Goal: Task Accomplishment & Management: Use online tool/utility

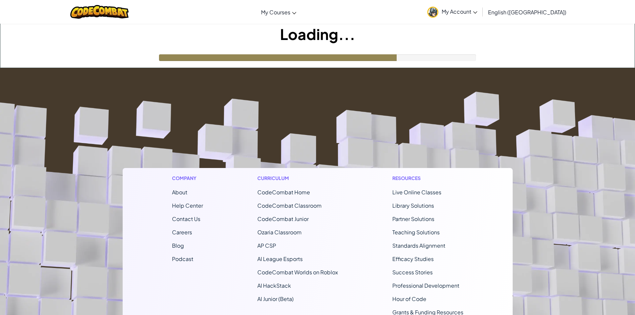
click at [238, 71] on footer "Company About Help Center Contact Us Careers Blog Podcast Curriculum CodeCombat…" at bounding box center [317, 248] width 635 height 361
click at [551, 240] on footer "Company About Help Center Contact Us Careers Blog Podcast Curriculum CodeCombat…" at bounding box center [317, 248] width 635 height 361
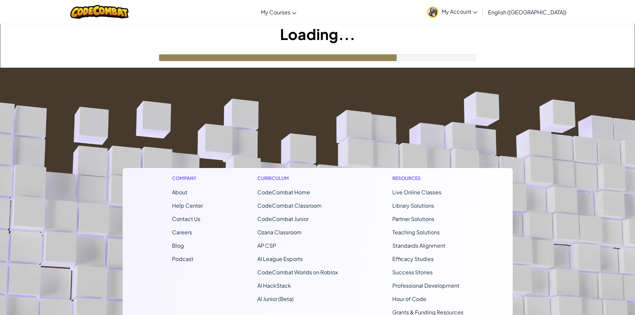
click at [551, 240] on footer "Company About Help Center Contact Us Careers Blog Podcast Curriculum CodeCombat…" at bounding box center [317, 248] width 635 height 361
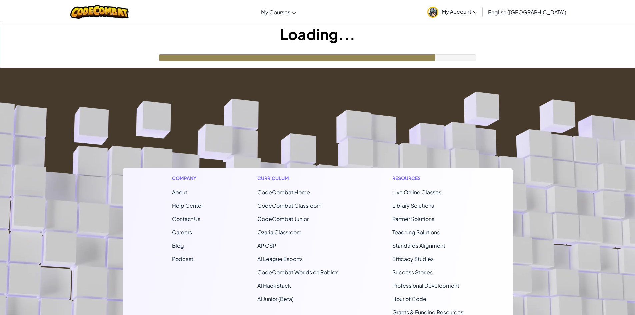
click at [551, 240] on footer "Company About Help Center Contact Us Careers Blog Podcast Curriculum CodeCombat…" at bounding box center [317, 248] width 635 height 361
click at [110, 16] on img at bounding box center [99, 12] width 58 height 14
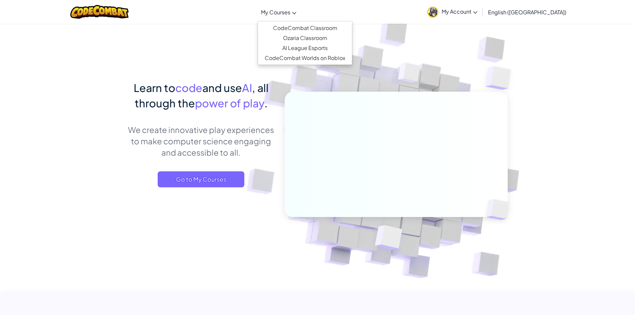
click at [290, 15] on span "My Courses" at bounding box center [275, 12] width 29 height 7
click at [324, 27] on link "CodeCombat Classroom" at bounding box center [305, 28] width 94 height 10
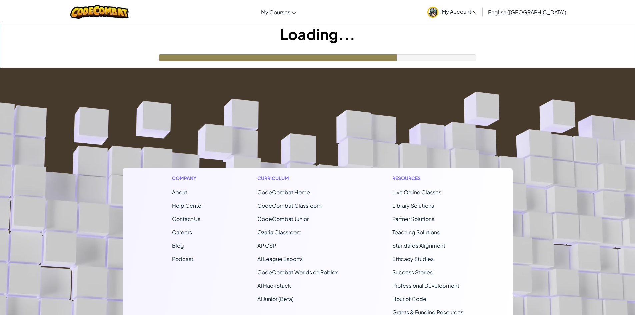
click at [510, 62] on div "Loading..." at bounding box center [317, 46] width 635 height 44
click at [504, 65] on div "Loading..." at bounding box center [317, 46] width 635 height 44
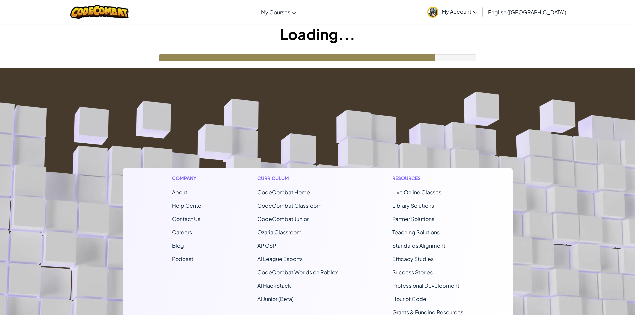
click at [504, 65] on div "Loading..." at bounding box center [317, 46] width 635 height 44
drag, startPoint x: 504, startPoint y: 65, endPoint x: 505, endPoint y: 30, distance: 35.4
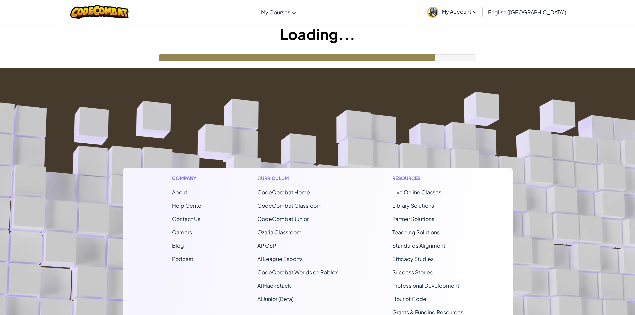
click at [504, 56] on div "Loading..." at bounding box center [317, 46] width 635 height 44
click at [481, 17] on link "My Account" at bounding box center [452, 11] width 57 height 21
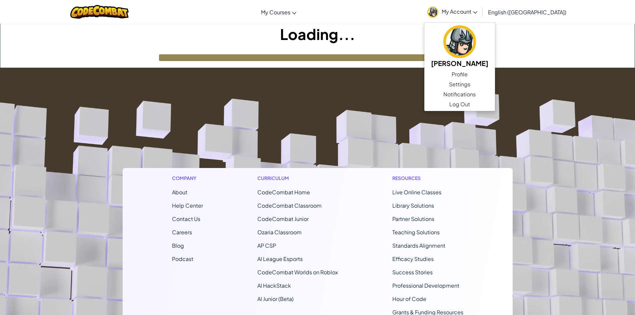
click at [481, 18] on link "My Account" at bounding box center [452, 11] width 57 height 21
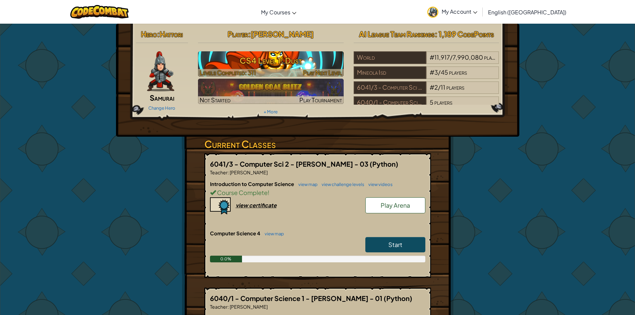
click at [297, 60] on h3 "CS4 Level 1: Dust" at bounding box center [271, 60] width 146 height 15
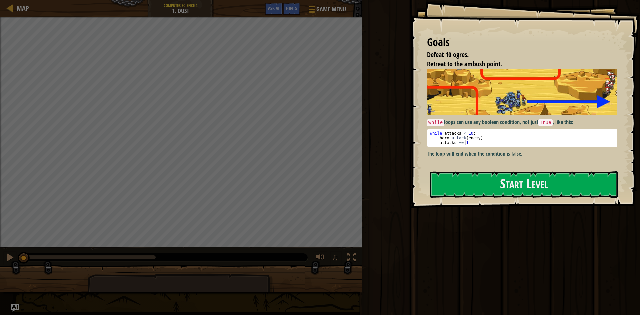
type textarea "hero.attack(enemy)"
click at [490, 135] on div "while attacks < 10 : hero . attack ( enemy ) attacks += 1" at bounding box center [524, 142] width 191 height 23
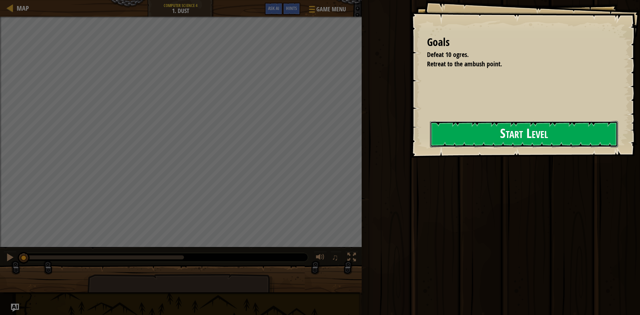
click at [430, 142] on button "Start Level" at bounding box center [524, 134] width 188 height 26
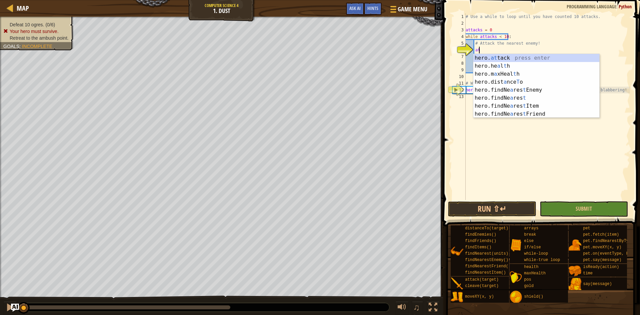
scroll to position [3, 1]
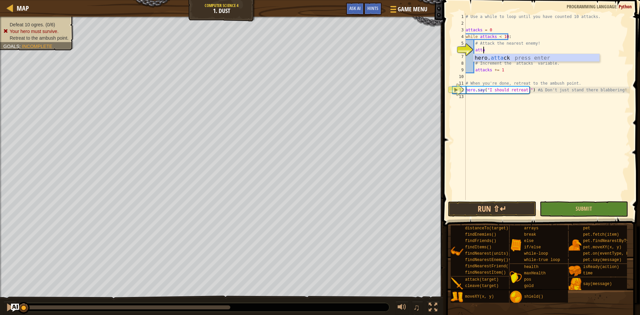
type textarea "hero.attack(enemy)"
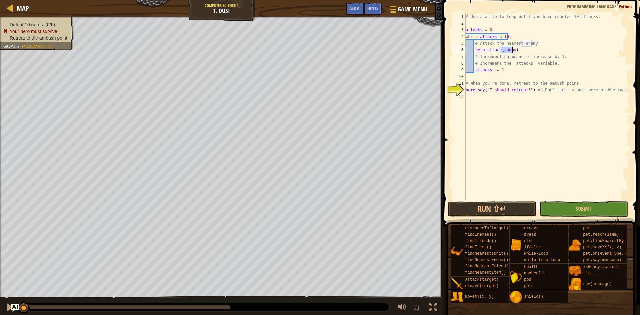
click at [518, 99] on div "# Use a while to loop until you have counted 10 attacks. attacks = 0 while atta…" at bounding box center [547, 113] width 166 height 200
click at [581, 210] on span "Submit" at bounding box center [584, 208] width 16 height 7
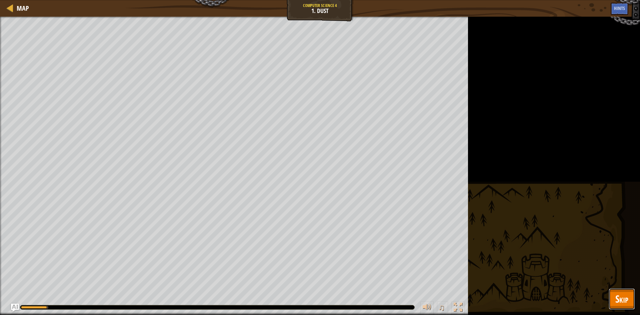
click at [625, 294] on span "Skip" at bounding box center [622, 299] width 13 height 14
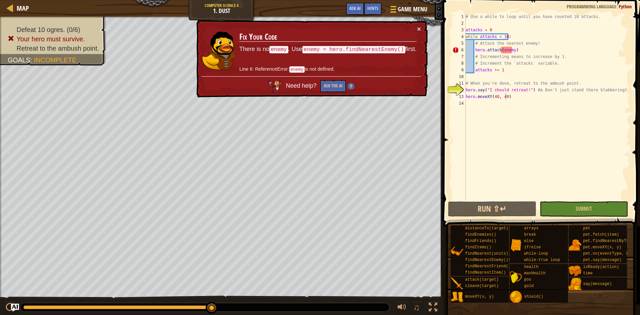
click at [507, 50] on div "# Use a while to loop until you have counted 10 attacks. attacks = 0 while atta…" at bounding box center [547, 113] width 166 height 200
click at [546, 40] on div "# Use a while to loop until you have counted 10 attacks. attacks = 0 while atta…" at bounding box center [547, 113] width 166 height 200
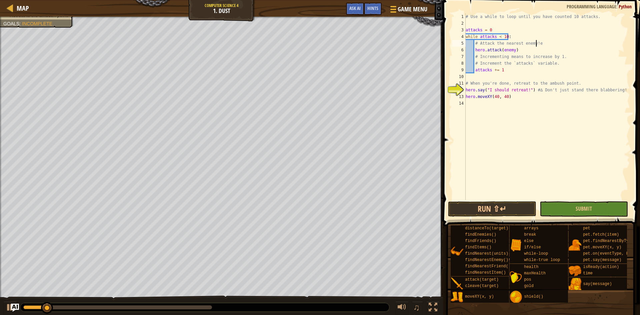
type textarea "# Attack the nearest enemy!"
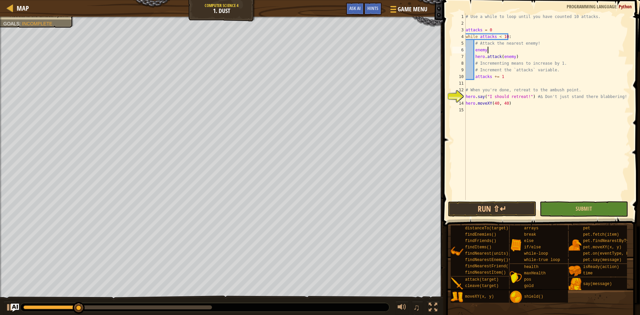
scroll to position [3, 2]
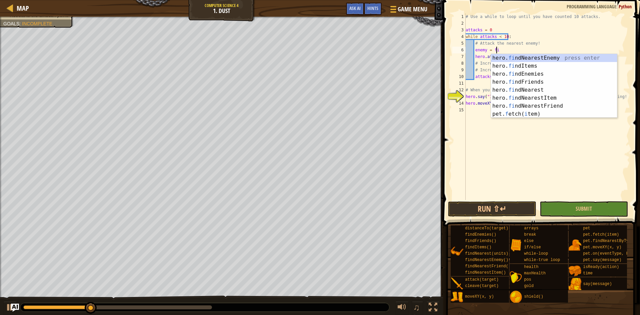
type textarea "enemy = find"
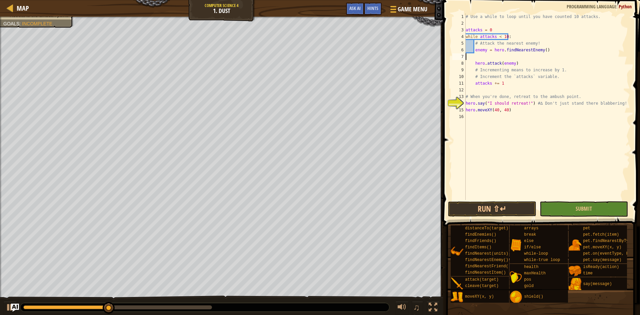
scroll to position [3, 0]
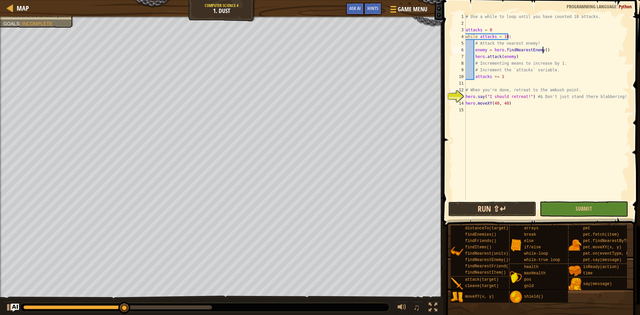
click at [507, 209] on button "Run ⇧↵" at bounding box center [492, 208] width 88 height 15
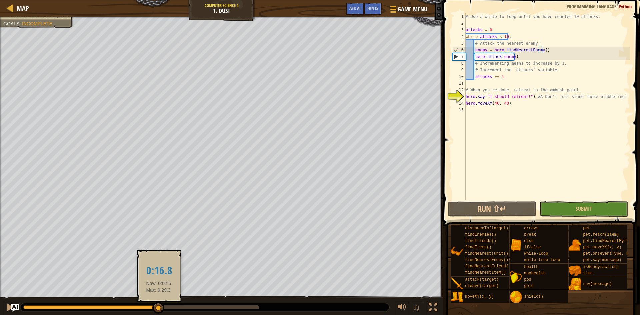
click at [159, 308] on div at bounding box center [141, 307] width 236 height 4
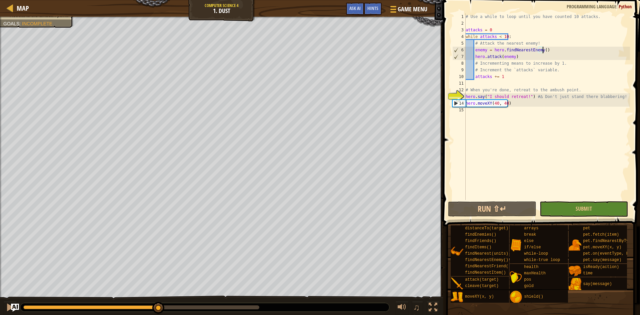
click at [252, 304] on div at bounding box center [204, 307] width 369 height 9
click at [255, 305] on div at bounding box center [141, 307] width 236 height 4
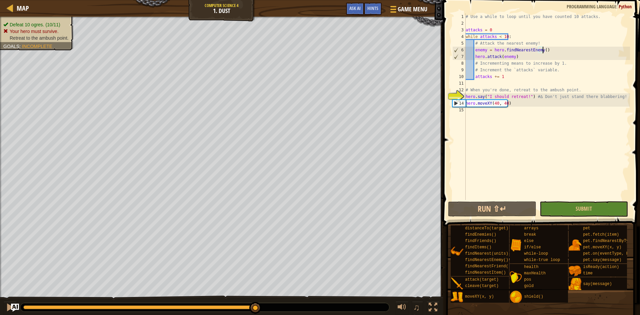
click at [46, 43] on div "Goals : Incomplete" at bounding box center [27, 46] width 49 height 7
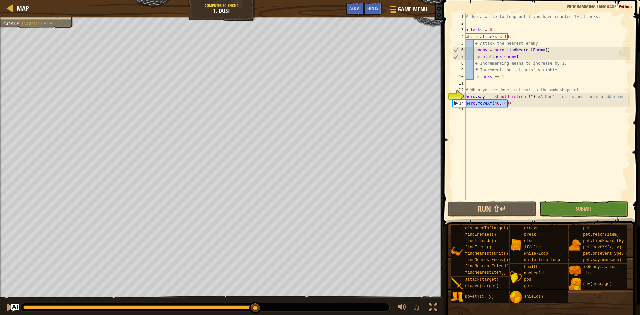
drag, startPoint x: 527, startPoint y: 102, endPoint x: 440, endPoint y: 109, distance: 87.0
click at [441, 109] on div "Hints hero.moveXY(40, 40) 1 2 3 4 5 6 7 8 9 10 11 12 13 14 15 # Use a while to …" at bounding box center [540, 157] width 199 height 315
click at [525, 104] on div "# Use a while to loop until you have counted 10 attacks. attacks = 0 while atta…" at bounding box center [547, 113] width 166 height 200
click at [383, 109] on div "Map Computer Science 4 1. Dust Game Menu Done Hints Ask AI 1 הההההההההההההההההה…" at bounding box center [320, 157] width 640 height 315
click at [455, 104] on div "14" at bounding box center [459, 103] width 13 height 7
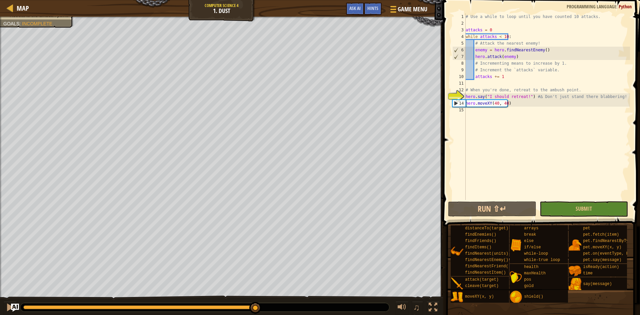
click at [455, 104] on div "14" at bounding box center [459, 103] width 13 height 7
type textarea "hero.moveXY(40, 40)"
click at [522, 104] on div "# Use a while to loop until you have counted 10 attacks. attacks = 0 while atta…" at bounding box center [547, 113] width 166 height 200
click at [439, 104] on div "Map Computer Science 4 1. Dust Game Menu Done Hints Ask AI 1 הההההההההההההההההה…" at bounding box center [320, 157] width 640 height 315
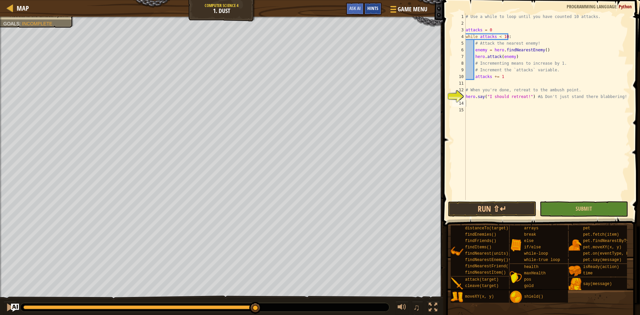
click at [374, 11] on div "Hints" at bounding box center [373, 9] width 18 height 12
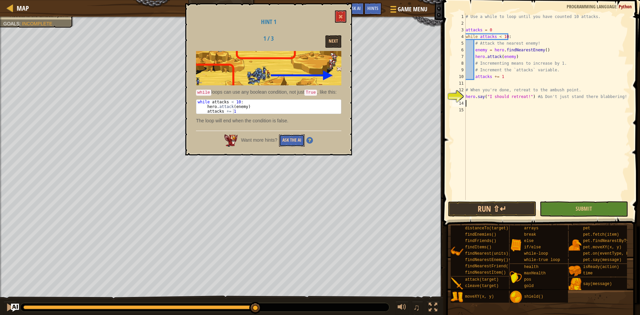
click at [294, 141] on button "Ask the AI" at bounding box center [292, 140] width 26 height 12
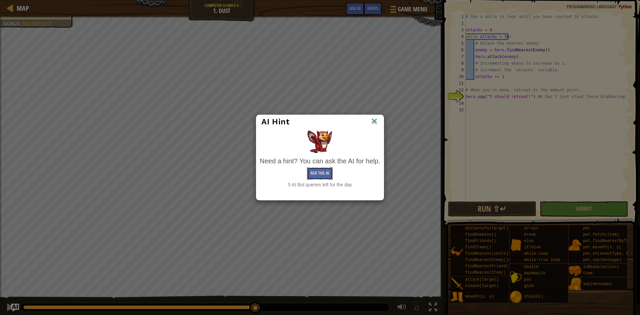
click at [326, 169] on button "Ask the AI" at bounding box center [320, 173] width 26 height 12
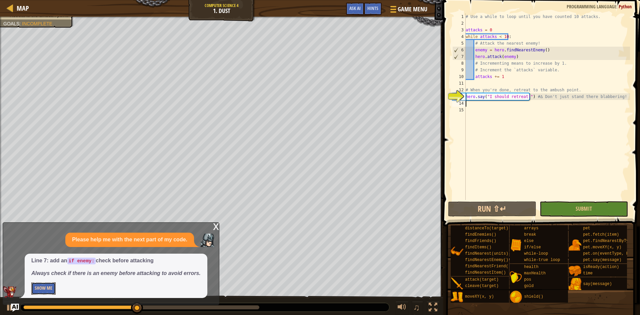
click at [34, 285] on button "Show Me" at bounding box center [43, 288] width 24 height 12
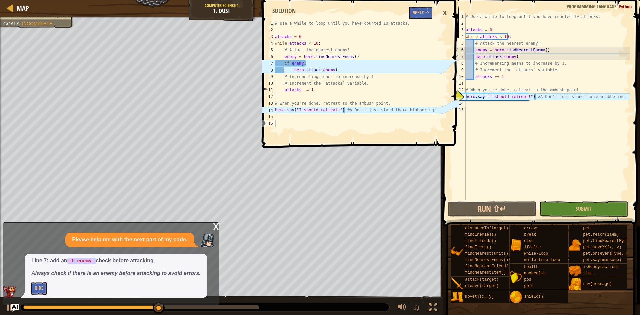
type textarea "enemy = hero.findNearestEnemy()"
click at [550, 50] on div "# Use a while to loop until you have counted 10 attacks. attacks = 0 while atta…" at bounding box center [547, 113] width 166 height 200
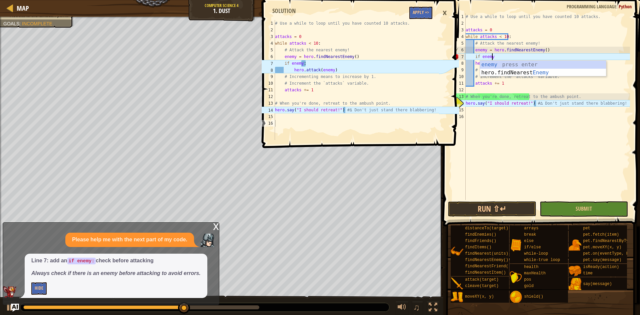
scroll to position [3, 2]
type textarea "if enemy:"
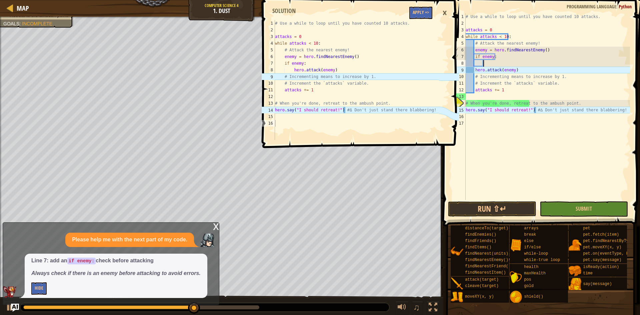
scroll to position [3, 1]
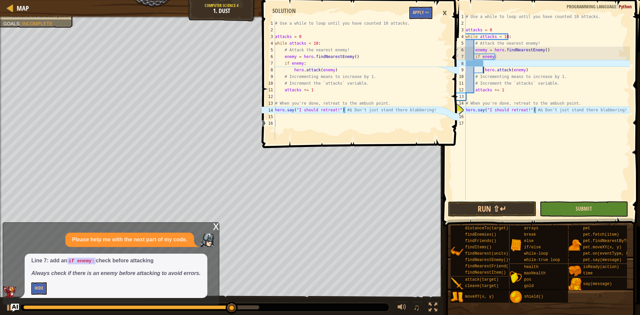
type textarea "hero.attack(enemy)"
click at [564, 205] on button "Submit" at bounding box center [584, 208] width 88 height 15
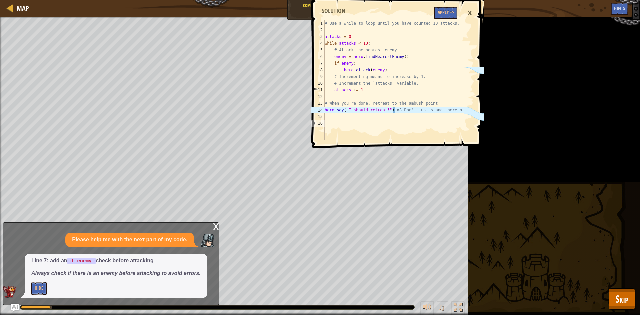
click at [467, 12] on div "×" at bounding box center [469, 12] width 11 height 15
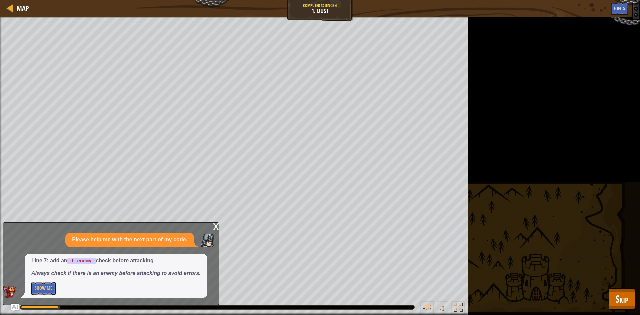
click at [212, 225] on div "x Please help me with the next part of my code. Line 7: add an if enemy: check …" at bounding box center [111, 263] width 217 height 83
click at [214, 225] on div "x" at bounding box center [216, 226] width 6 height 7
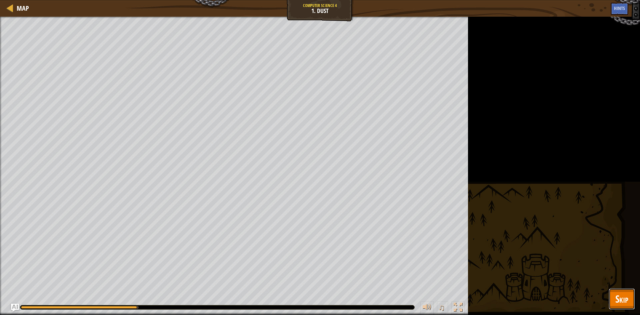
click at [626, 306] on button "Skip" at bounding box center [622, 298] width 26 height 21
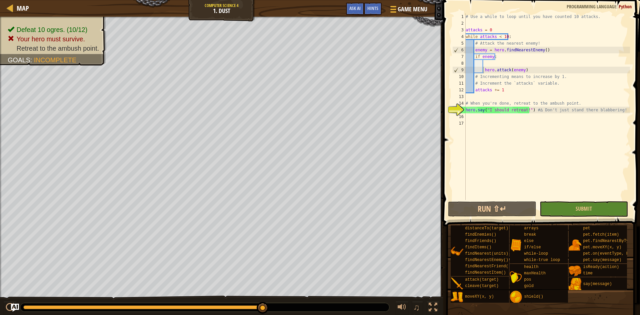
click at [544, 114] on div "# Use a while to loop until you have counted 10 attacks. attacks = 0 while atta…" at bounding box center [547, 113] width 166 height 200
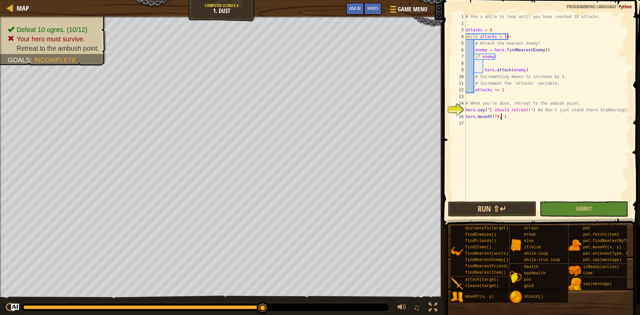
scroll to position [3, 3]
type textarea "hero.moveXY(79, 33)"
click at [588, 205] on span "Submit" at bounding box center [584, 208] width 16 height 7
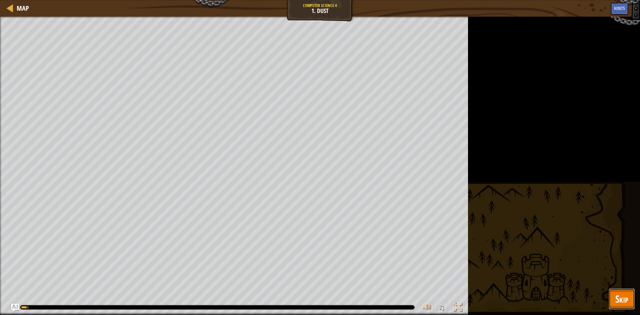
click at [610, 294] on button "Skip" at bounding box center [622, 298] width 26 height 21
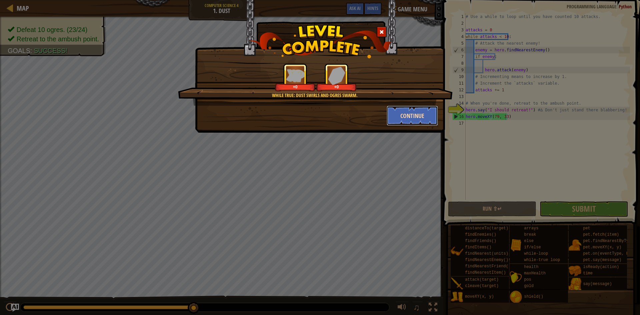
click at [423, 111] on button "Continue" at bounding box center [413, 116] width 52 height 20
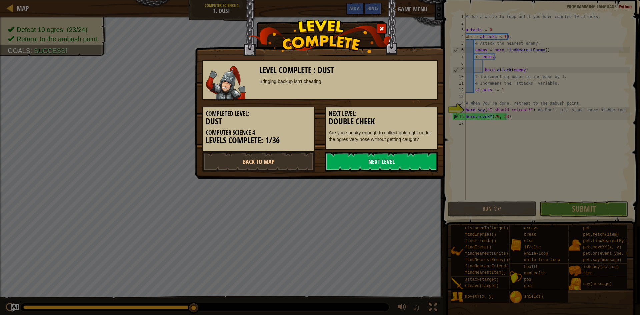
click at [360, 170] on link "Next Level" at bounding box center [381, 162] width 113 height 20
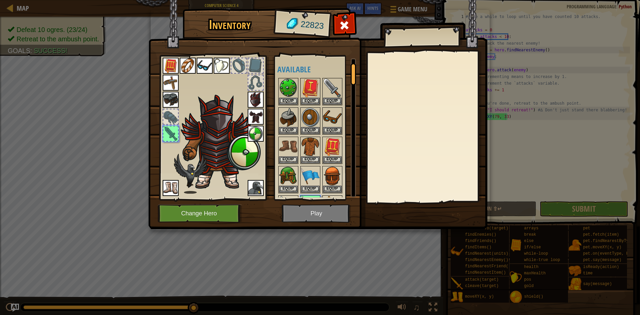
scroll to position [27, 0]
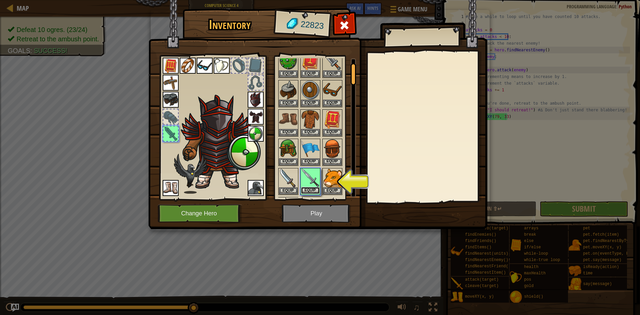
click at [314, 190] on button "Equip" at bounding box center [310, 190] width 19 height 7
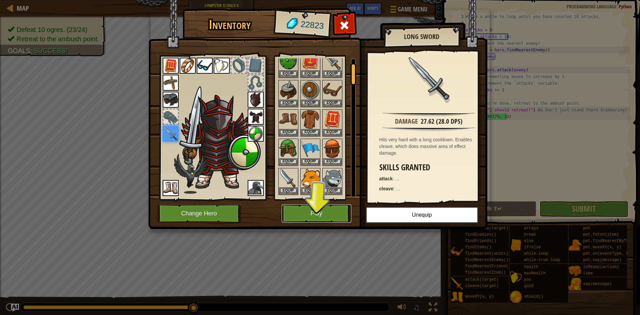
click at [331, 217] on button "Play" at bounding box center [317, 213] width 70 height 18
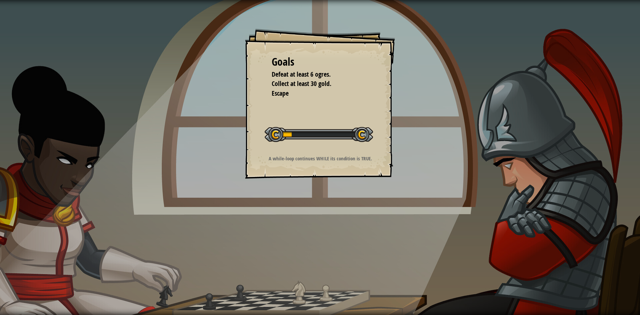
click at [346, 181] on div "Goals Defeat at least 6 ogres. Collect at least 30 gold. Escape Start Level Err…" at bounding box center [320, 157] width 640 height 315
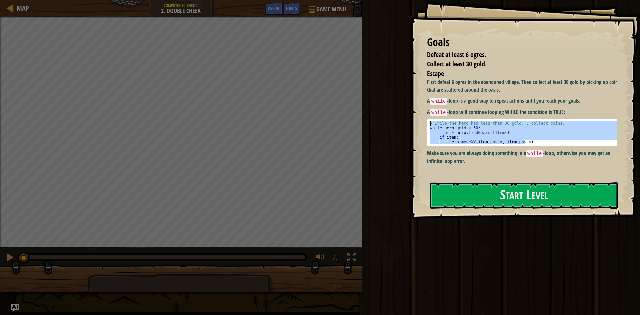
drag, startPoint x: 541, startPoint y: 142, endPoint x: 423, endPoint y: 122, distance: 118.7
click at [423, 122] on div "Goals Defeat at least 6 ogres. Collect at least 30 gold. Escape First defeat 6 …" at bounding box center [525, 109] width 230 height 219
click at [500, 136] on div "# while the hero has less than 30 gold... collect coins. while hero . gold < 30…" at bounding box center [524, 132] width 191 height 23
drag, startPoint x: 539, startPoint y: 142, endPoint x: 419, endPoint y: 131, distance: 119.9
click at [419, 131] on div "Goals Defeat at least 6 ogres. Collect at least 30 gold. Escape First defeat 6 …" at bounding box center [525, 109] width 230 height 219
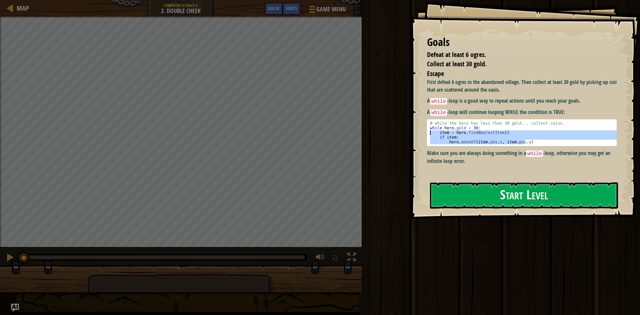
click at [436, 128] on div "# while the hero has less than 30 gold... collect coins. while hero . gold < 30…" at bounding box center [524, 137] width 191 height 33
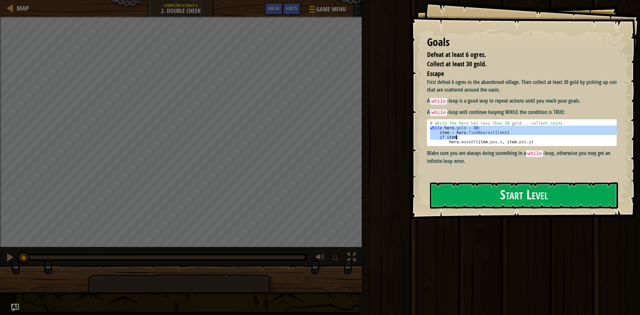
drag, startPoint x: 430, startPoint y: 127, endPoint x: 561, endPoint y: 140, distance: 132.0
click at [561, 140] on div "# while the hero has less than 30 gold... collect coins. while hero . gold < 30…" at bounding box center [524, 137] width 191 height 33
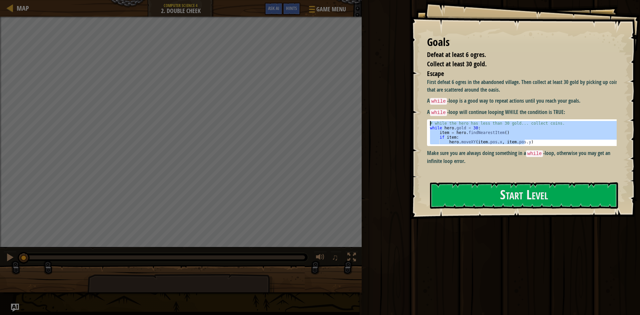
drag, startPoint x: 542, startPoint y: 144, endPoint x: 422, endPoint y: 127, distance: 120.6
click at [422, 127] on div "Goals Defeat at least 6 ogres. Collect at least 30 gold. Escape First defeat 6 …" at bounding box center [525, 109] width 230 height 219
type textarea "while [DOMAIN_NAME] < 30: item = hero.findNearestItem()"
click at [484, 192] on button "Start Level" at bounding box center [524, 195] width 188 height 26
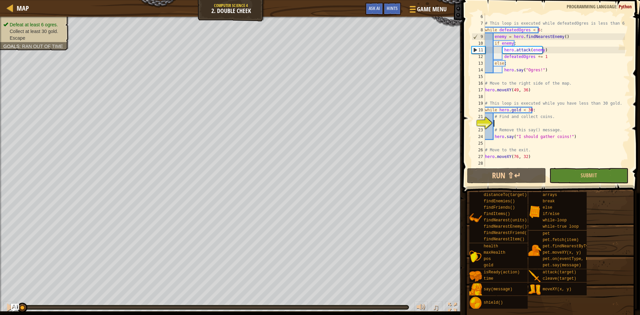
scroll to position [33, 0]
click at [524, 122] on div "# This loop is executed while defeatedOgres is less than 6. while [PERSON_NAME]…" at bounding box center [554, 96] width 141 height 167
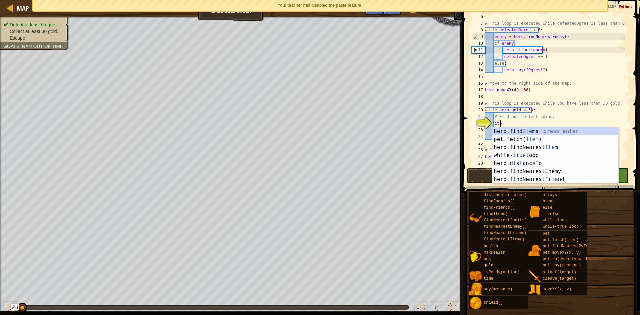
type textarea "item"
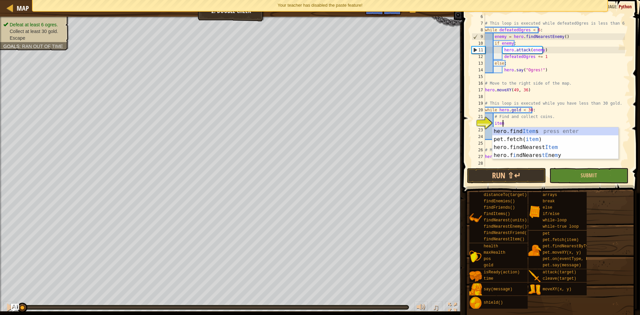
scroll to position [3, 0]
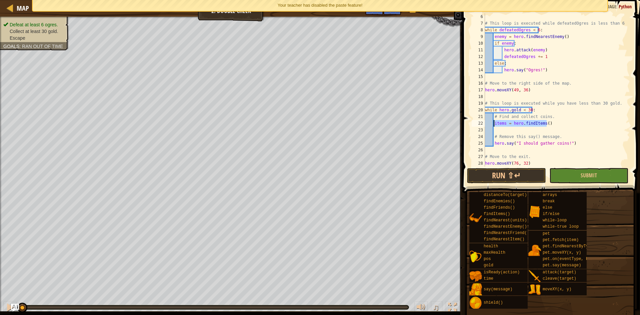
drag, startPoint x: 561, startPoint y: 121, endPoint x: 495, endPoint y: 124, distance: 65.4
click at [495, 124] on div "# This loop is executed while defeatedOgres is less than 6. while [PERSON_NAME]…" at bounding box center [554, 96] width 141 height 167
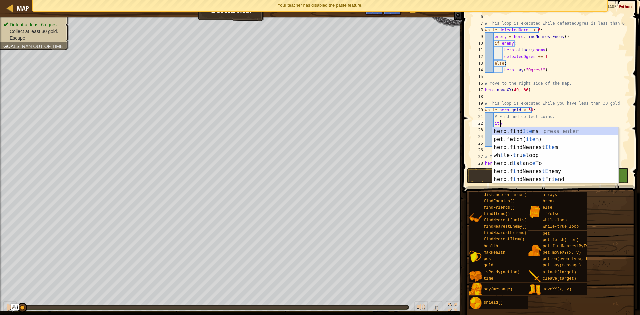
scroll to position [3, 1]
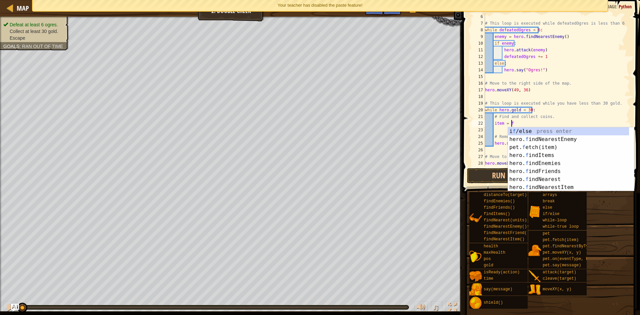
type textarea "item = find"
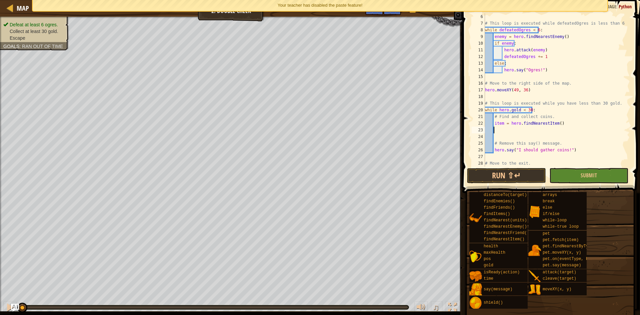
scroll to position [3, 0]
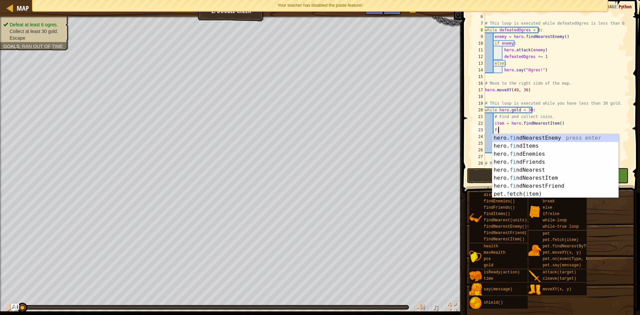
type textarea "f"
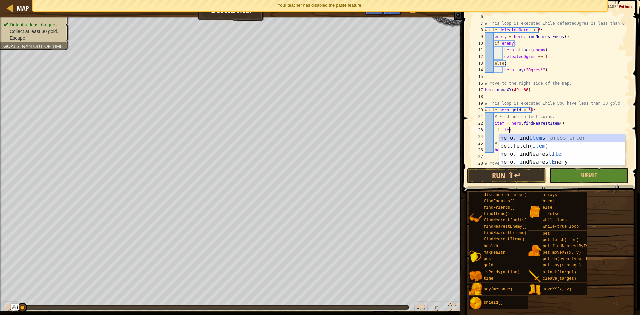
scroll to position [3, 2]
type textarea "if item:"
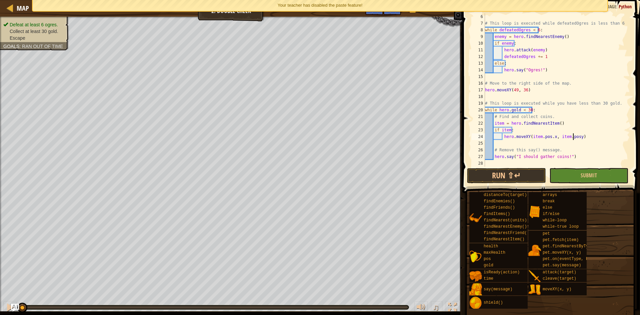
scroll to position [3, 7]
click at [523, 102] on div "# This loop is executed while defeatedOgres is less than 6. while [PERSON_NAME]…" at bounding box center [554, 96] width 141 height 167
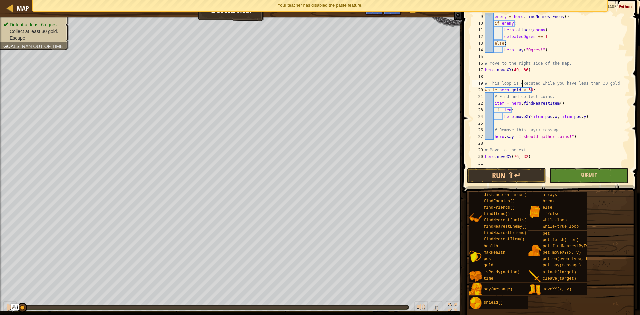
type textarea "# This loop is executed while you have less than 30 gold."
click at [570, 174] on button "Submit" at bounding box center [589, 175] width 79 height 15
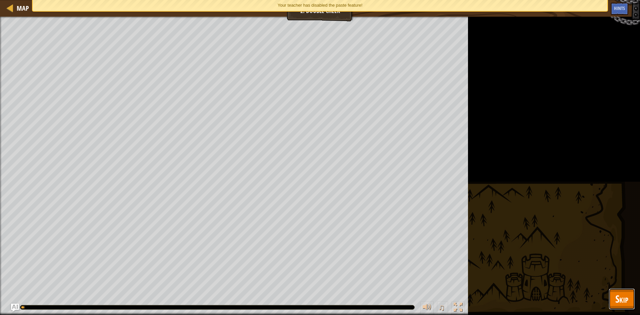
click at [628, 300] on span "Skip" at bounding box center [622, 299] width 13 height 14
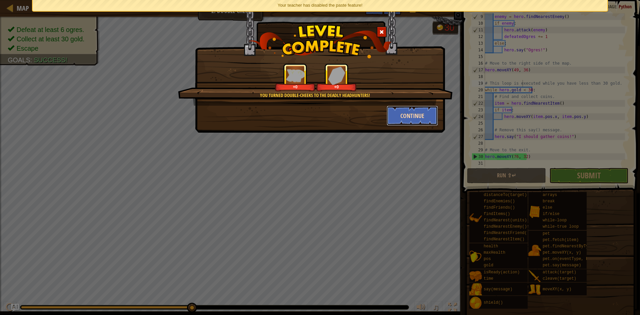
click at [417, 117] on button "Continue" at bounding box center [413, 116] width 52 height 20
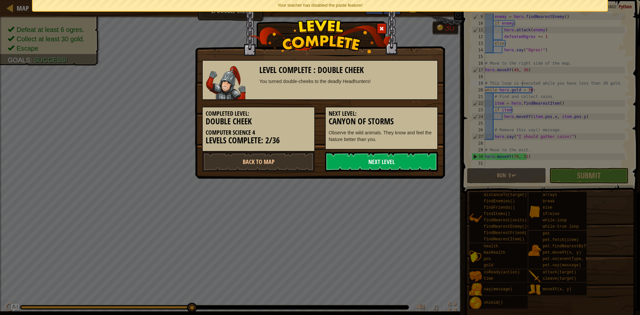
click at [360, 155] on link "Next Level" at bounding box center [381, 162] width 113 height 20
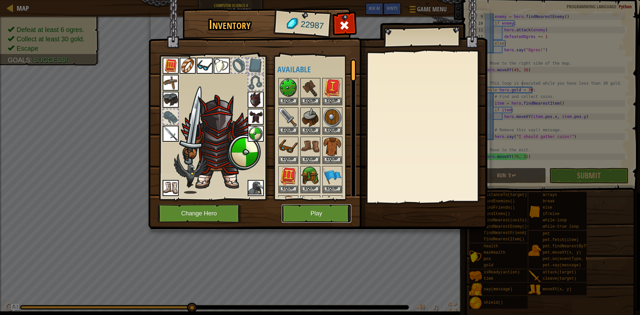
click at [323, 220] on button "Play" at bounding box center [317, 213] width 70 height 18
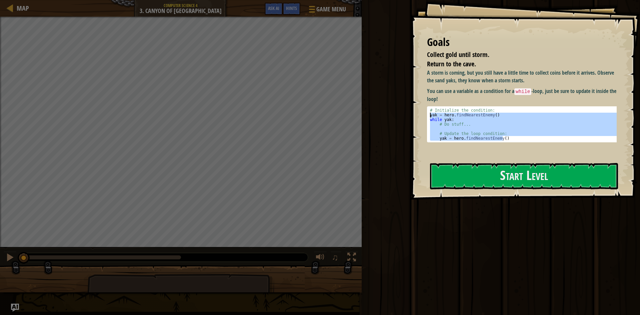
drag, startPoint x: 514, startPoint y: 137, endPoint x: 421, endPoint y: 116, distance: 95.2
click at [421, 116] on div "Goals Collect gold until storm. Return to the cave. A storm is coming, but you …" at bounding box center [525, 100] width 230 height 200
type textarea "yak = hero.findNearestEnemy() while yak:"
click at [520, 173] on button "Start Level" at bounding box center [524, 176] width 188 height 26
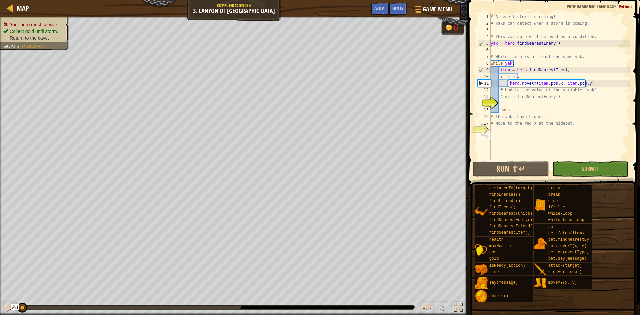
click at [546, 134] on div "# A desert storm is coming! # Yaks can detect when a storm is coming. # This va…" at bounding box center [560, 93] width 141 height 160
click at [544, 130] on div "# A desert storm is coming! # Yaks can detect when a storm is coming. # This va…" at bounding box center [560, 93] width 141 height 160
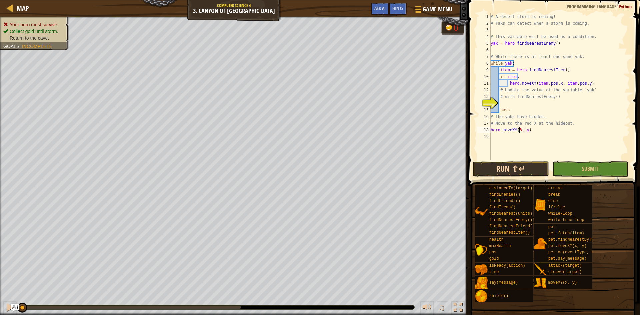
scroll to position [3, 3]
click at [527, 128] on div "# A desert storm is coming! # Yaks can detect when a storm is coming. # This va…" at bounding box center [560, 93] width 141 height 160
type textarea "hero.moveXY(38, 58)"
click at [562, 102] on div "# A desert storm is coming! # Yaks can detect when a storm is coming. # This va…" at bounding box center [560, 93] width 141 height 160
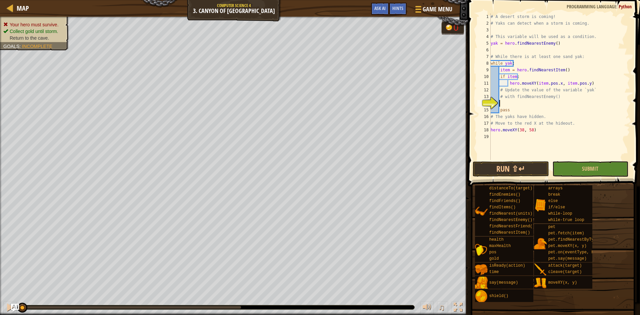
scroll to position [3, 0]
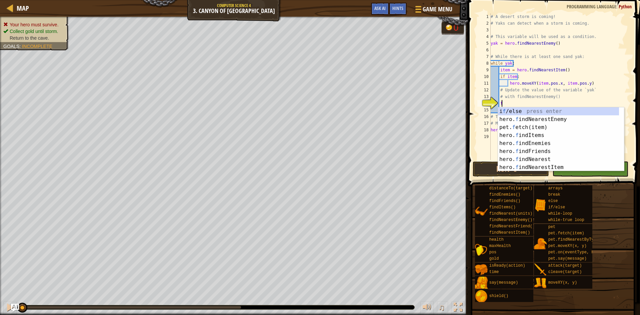
type textarea "find"
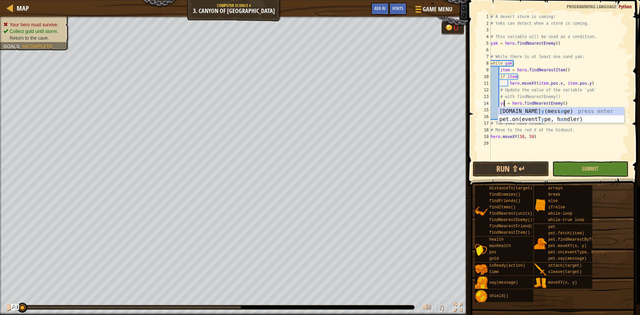
scroll to position [3, 1]
click at [604, 89] on div "# A desert storm is coming! # Yaks can detect when a storm is coming. # This va…" at bounding box center [560, 93] width 141 height 160
type textarea "# Update the value of the variable `yak`"
click at [566, 162] on button "Submit" at bounding box center [591, 168] width 76 height 15
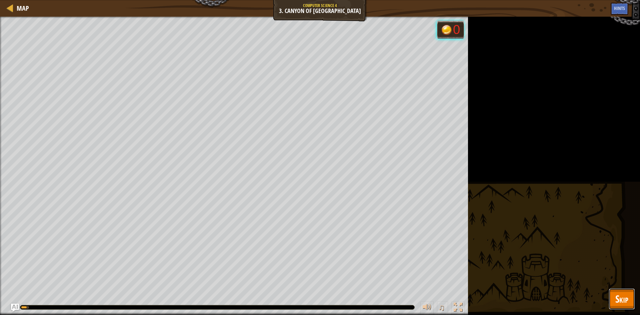
click at [623, 299] on span "Skip" at bounding box center [622, 299] width 13 height 14
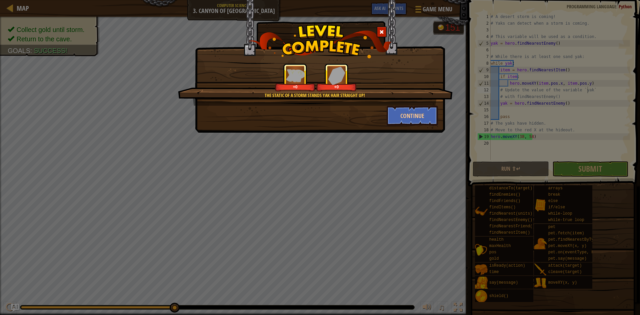
click at [432, 126] on div "The static of a storm stands yak hair straight up! +0 +0 Continue" at bounding box center [320, 66] width 250 height 133
click at [428, 117] on button "Continue" at bounding box center [413, 116] width 52 height 20
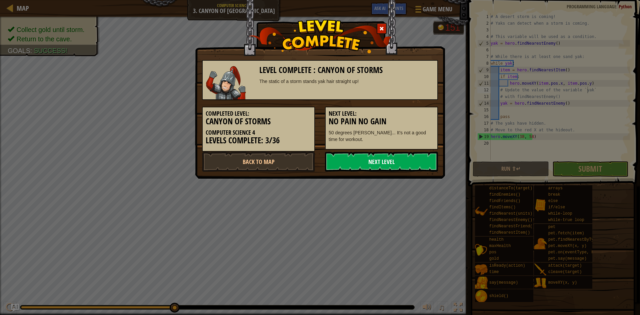
click at [344, 155] on link "Next Level" at bounding box center [381, 162] width 113 height 20
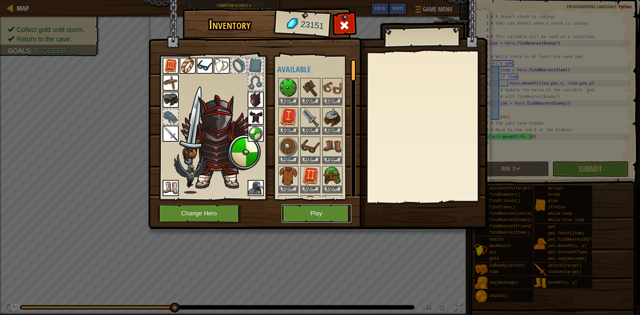
click at [312, 210] on button "Play" at bounding box center [317, 213] width 70 height 18
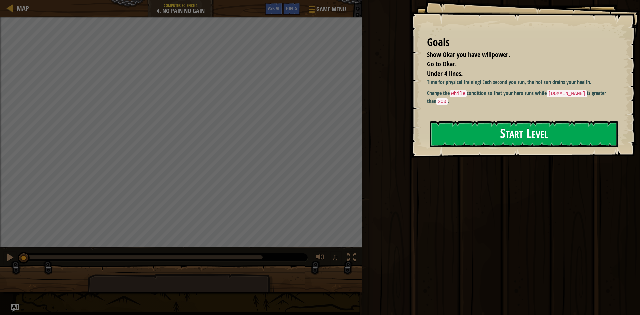
click at [463, 134] on button "Start Level" at bounding box center [524, 134] width 188 height 26
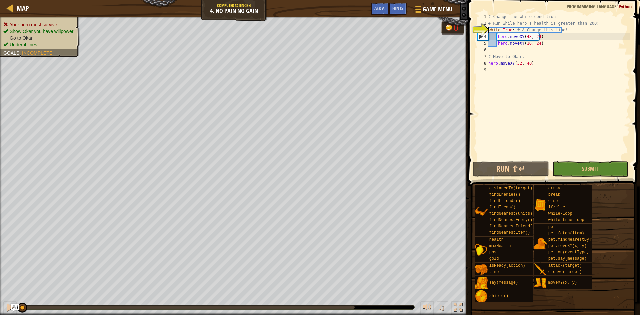
click at [506, 29] on div "# Change the while condition. # Run while hero's health is greater than 200: wh…" at bounding box center [558, 93] width 143 height 160
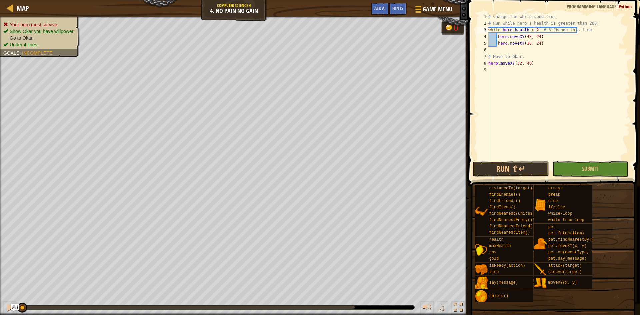
scroll to position [3, 4]
type textarea "while [DOMAIN_NAME] > 200: # Δ Change this line!"
click at [590, 172] on span "Submit" at bounding box center [590, 168] width 16 height 7
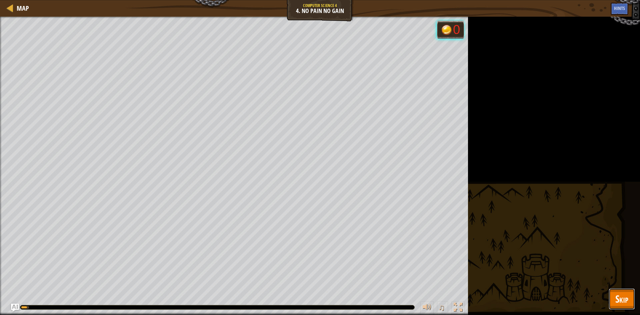
click at [622, 289] on button "Skip" at bounding box center [622, 298] width 26 height 21
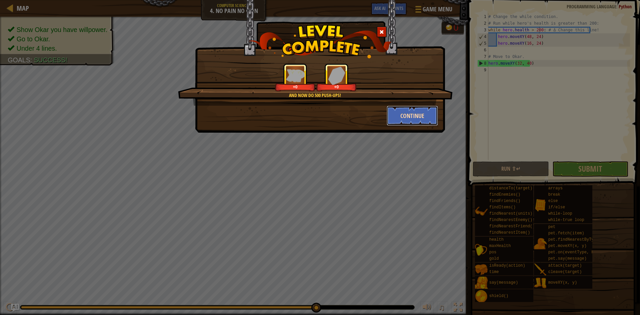
click at [417, 115] on button "Continue" at bounding box center [413, 116] width 52 height 20
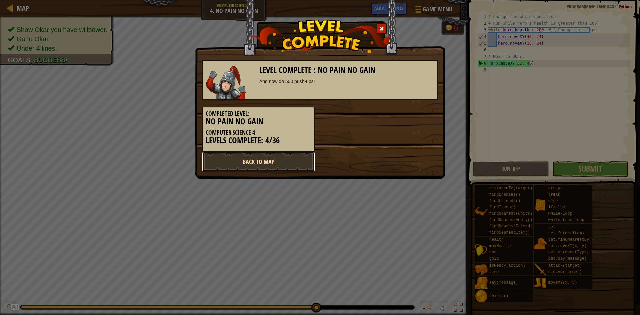
click at [250, 161] on link "Back to Map" at bounding box center [258, 162] width 113 height 20
